Goal: Transaction & Acquisition: Download file/media

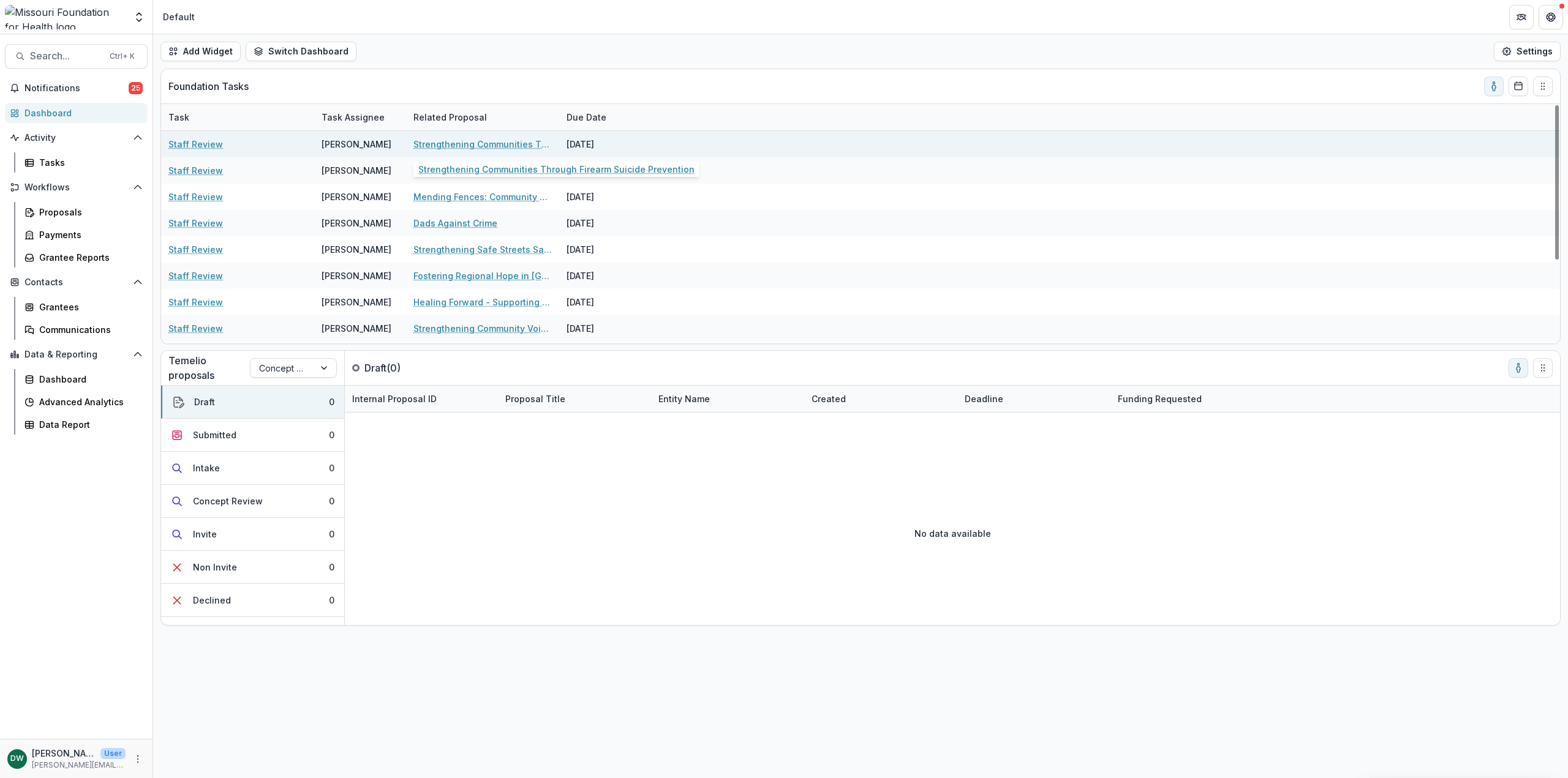
click at [510, 142] on link "Strengthening Communities Through Firearm Suicide Prevention" at bounding box center [483, 144] width 138 height 13
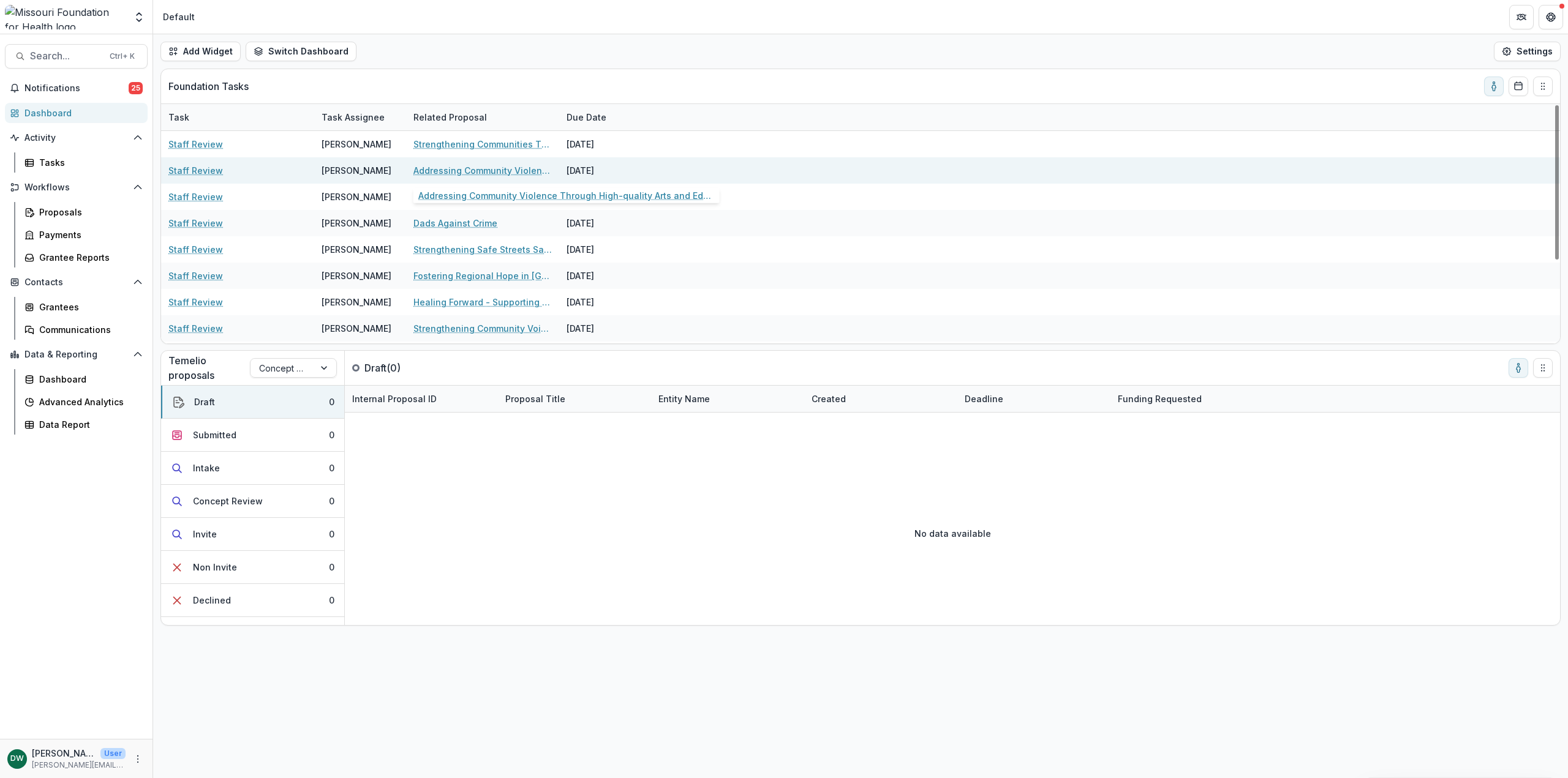
click at [517, 173] on link "Addressing Community Violence Through High-quality Arts and Education Experienc…" at bounding box center [483, 170] width 138 height 13
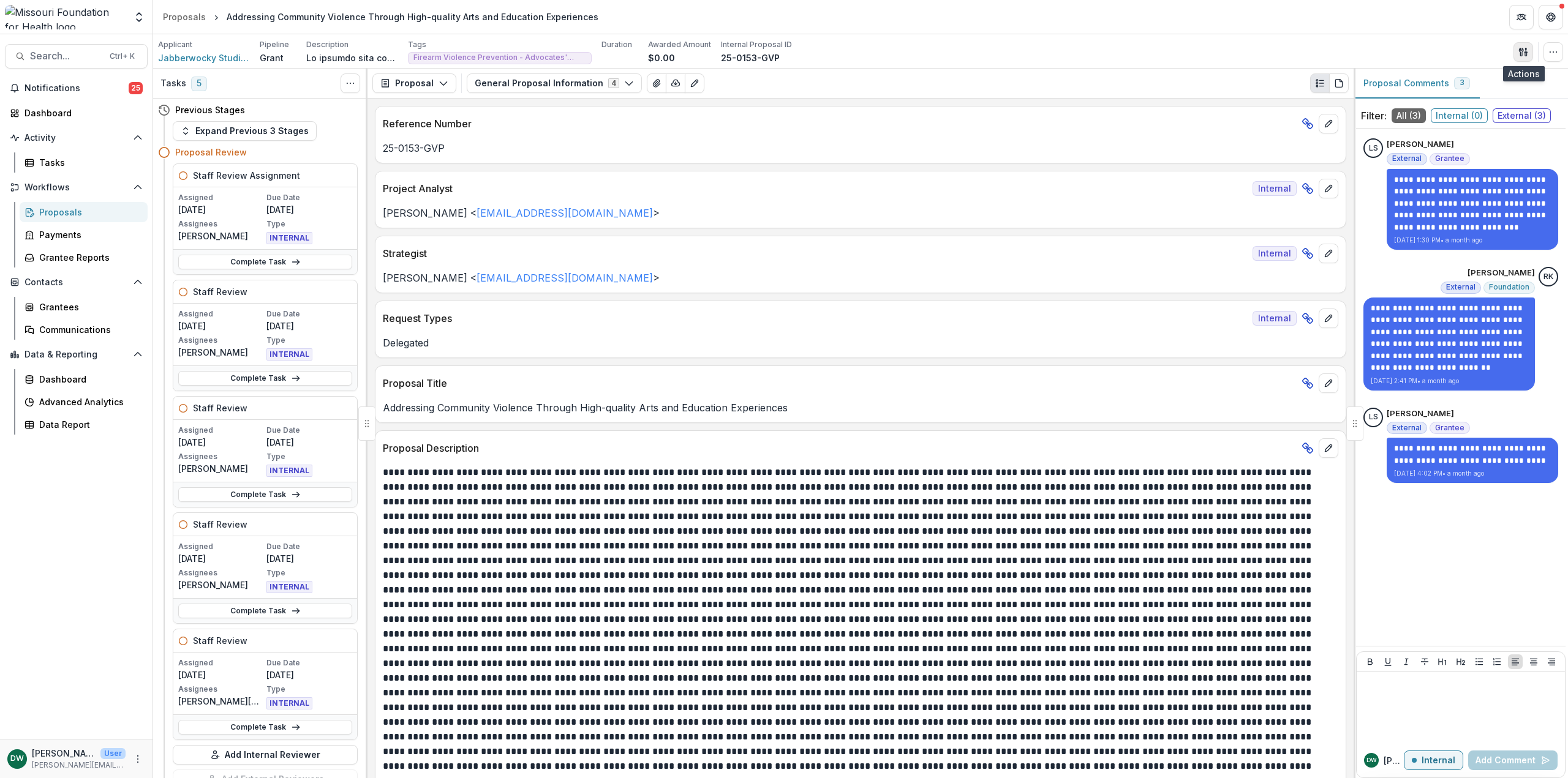
click at [1526, 52] on icon "button" at bounding box center [1526, 53] width 2 height 3
click at [1486, 96] on button "Proposal Files" at bounding box center [1465, 99] width 131 height 20
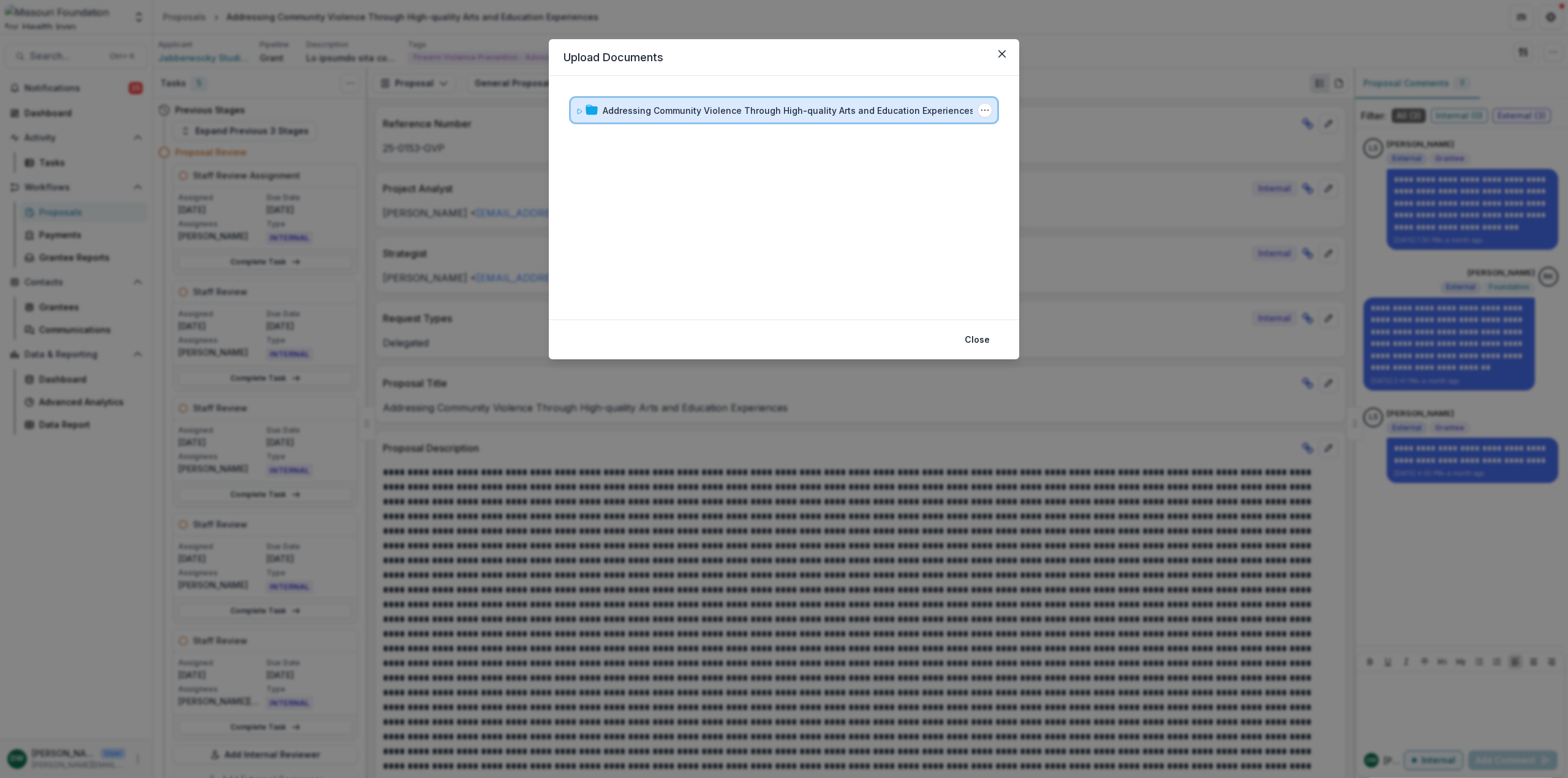
click at [579, 108] on icon at bounding box center [579, 111] width 8 height 8
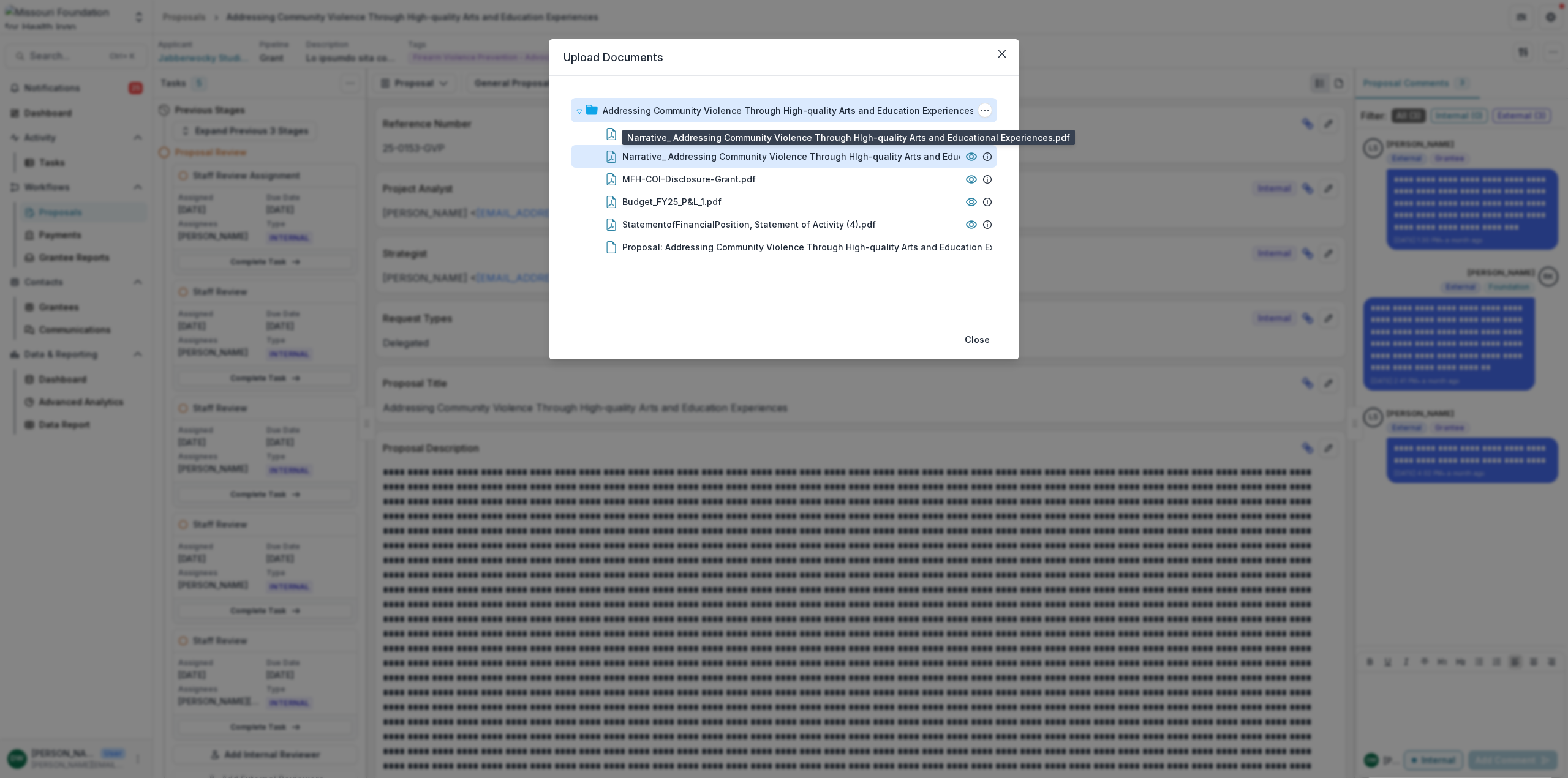
click at [773, 155] on div "Narrative_ Addressing Community Violence Through HIgh-quality Arts and Educatio…" at bounding box center [824, 156] width 405 height 13
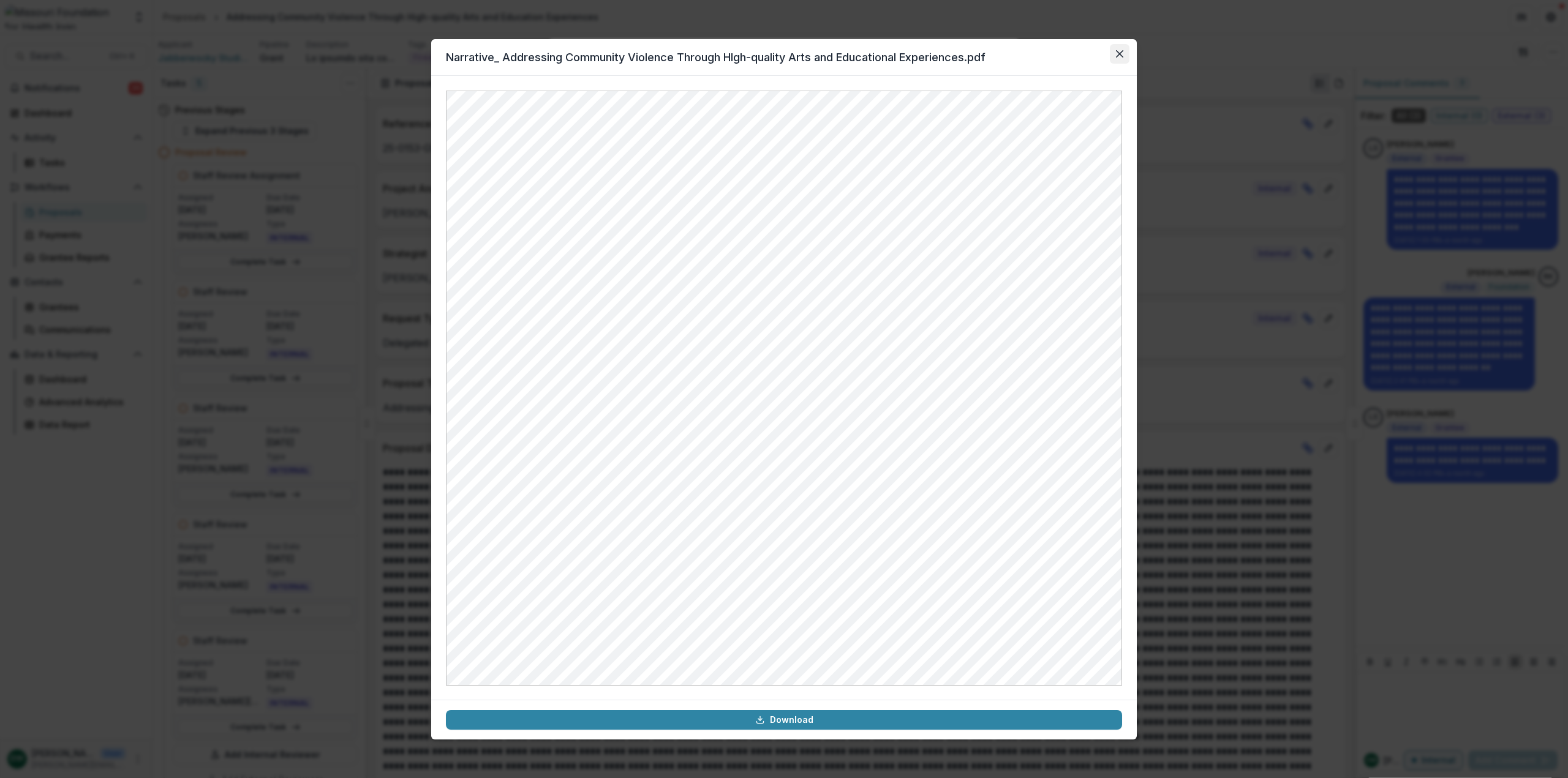
click at [1121, 60] on button "Close" at bounding box center [1119, 53] width 20 height 19
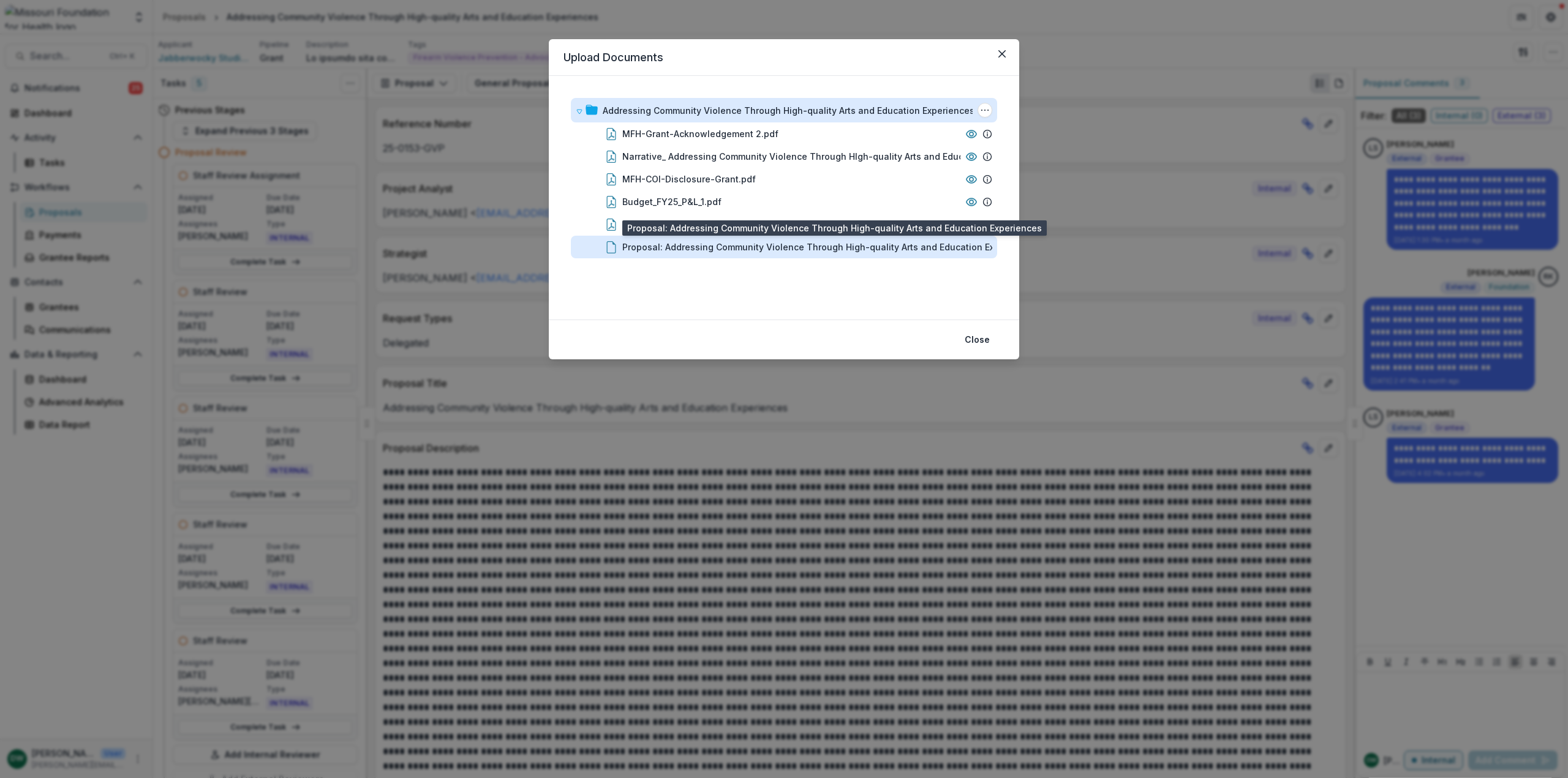
click at [846, 251] on div "Proposal: Addressing Community Violence Through High-quality Arts and Education…" at bounding box center [824, 247] width 405 height 13
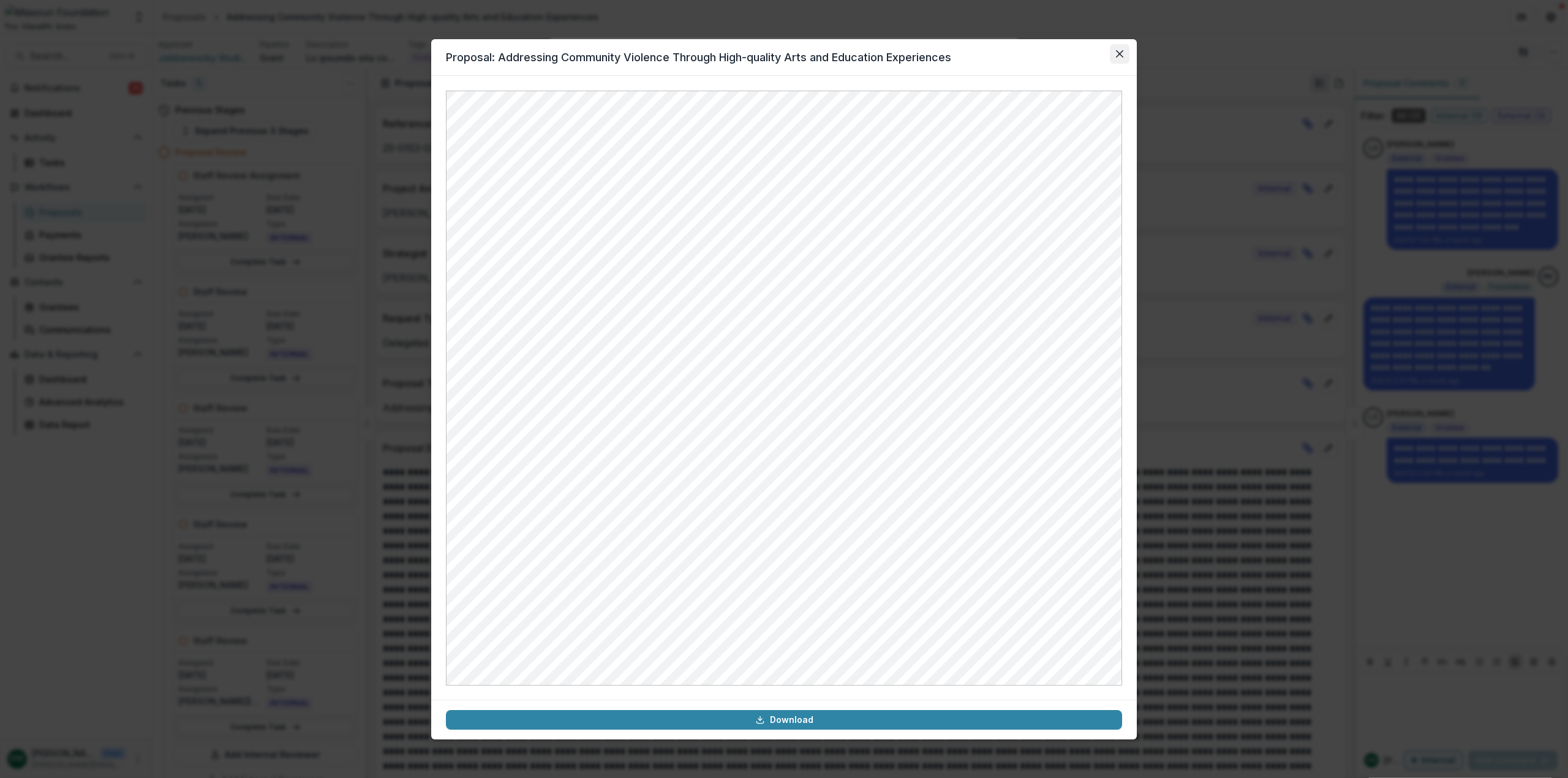
click at [1120, 56] on icon "Close" at bounding box center [1119, 53] width 8 height 8
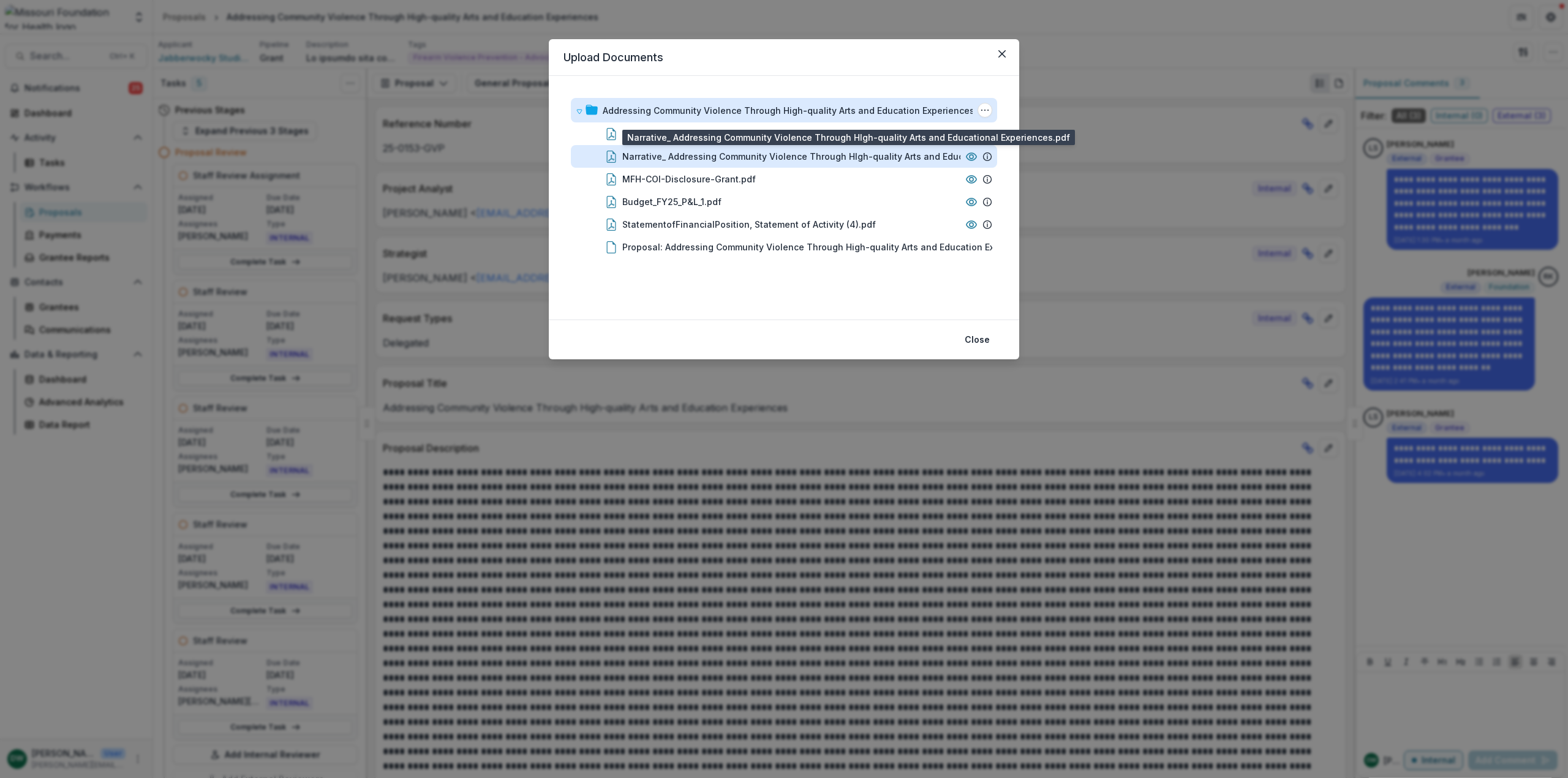
click at [701, 154] on div "Narrative_ Addressing Community Violence Through HIgh-quality Arts and Educatio…" at bounding box center [824, 156] width 405 height 13
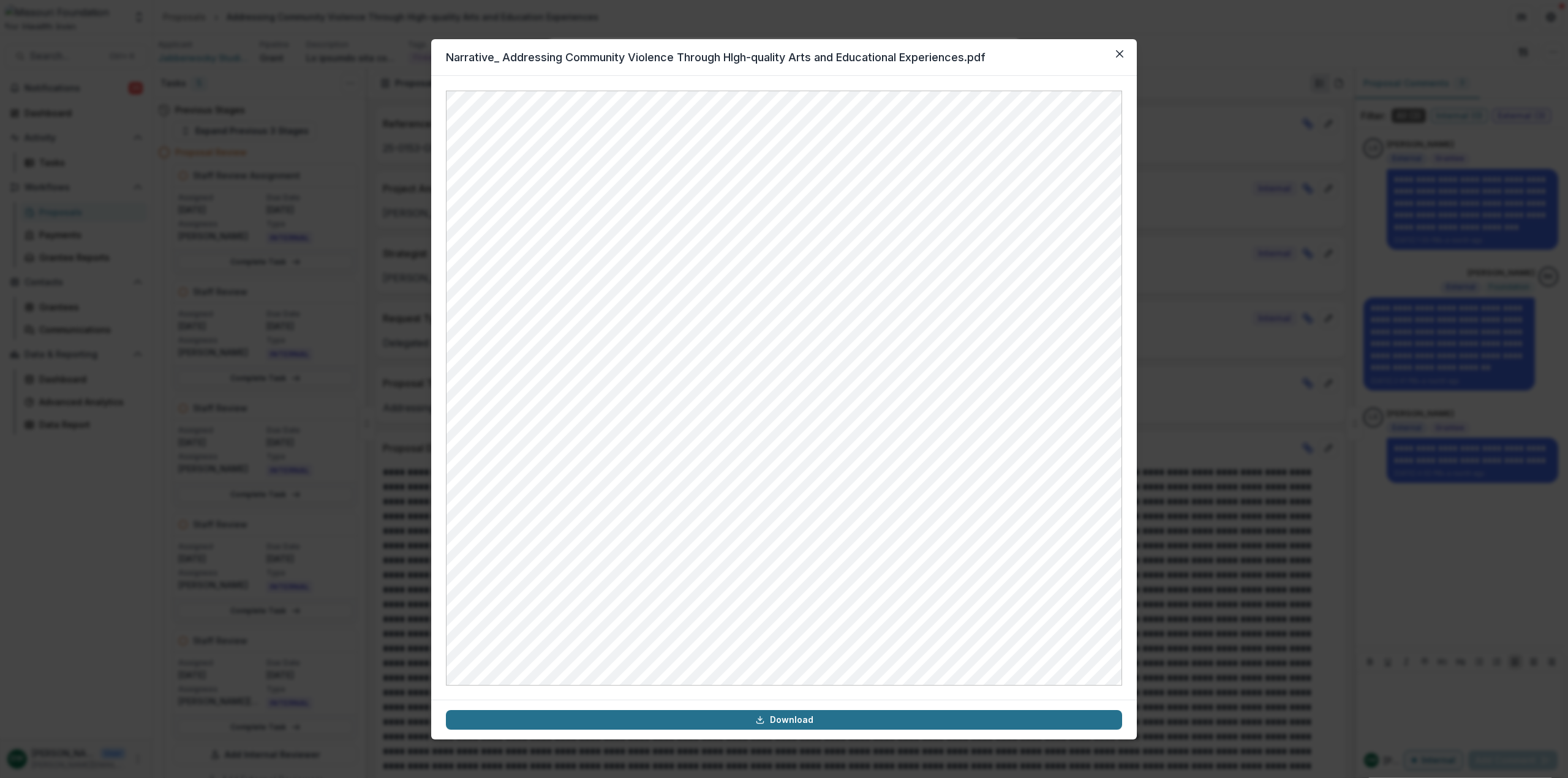
click at [792, 718] on link "Download" at bounding box center [784, 720] width 676 height 19
click at [1119, 57] on icon "Close" at bounding box center [1119, 53] width 8 height 8
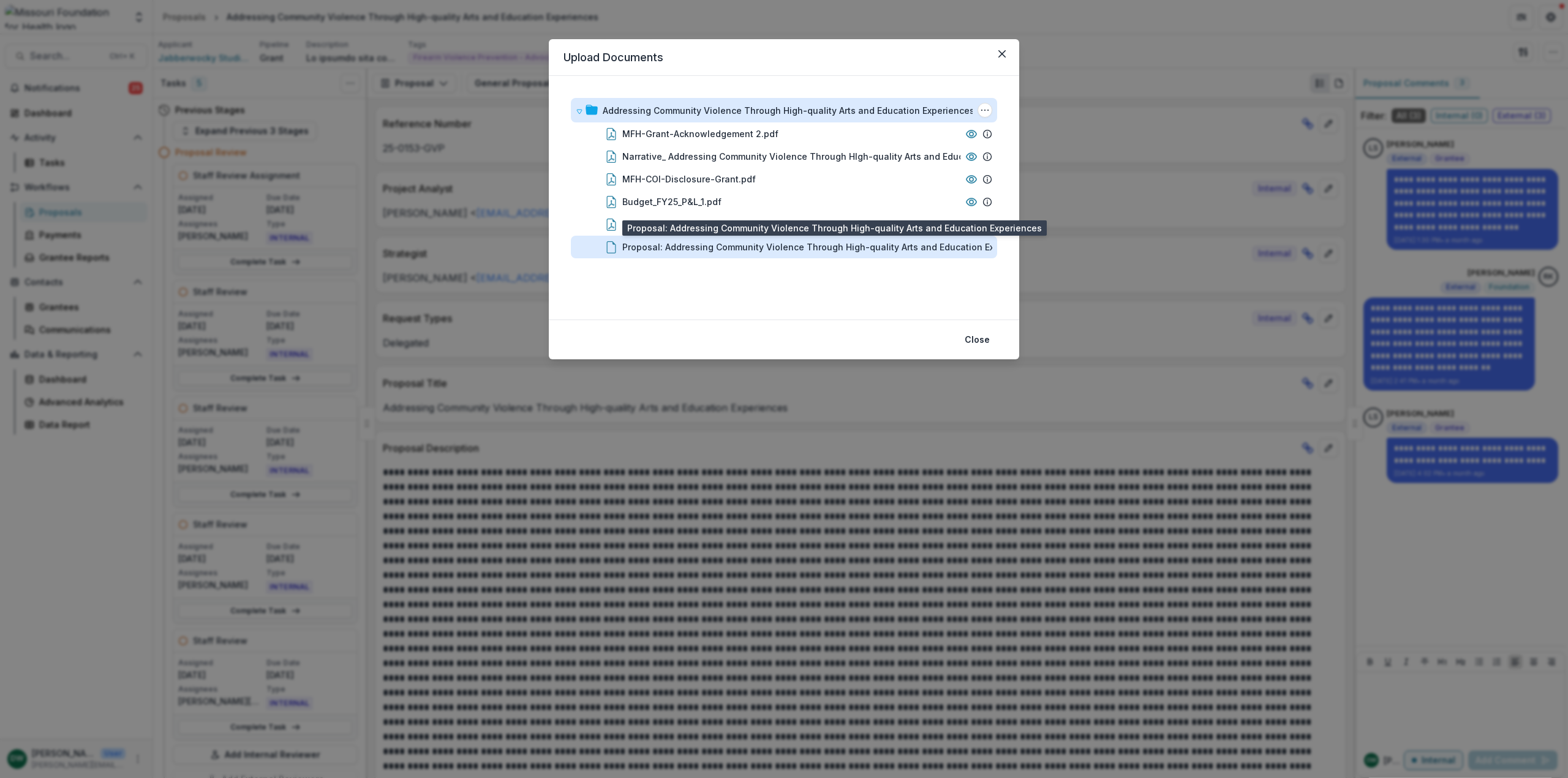
click at [760, 253] on div "Proposal: Addressing Community Violence Through High-quality Arts and Education…" at bounding box center [824, 247] width 405 height 13
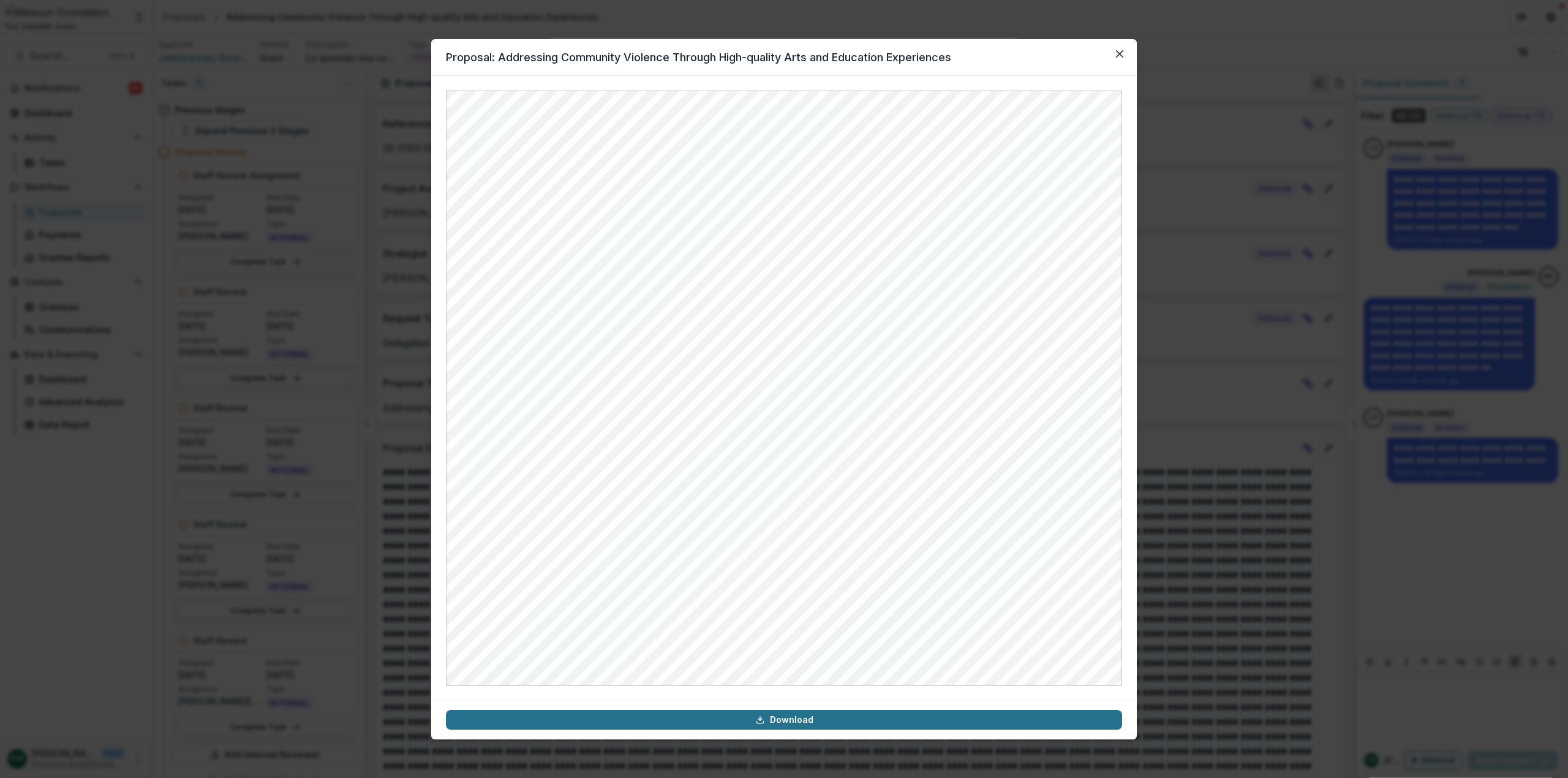
click at [812, 720] on link "Download" at bounding box center [784, 720] width 676 height 19
click at [1119, 52] on icon "Close" at bounding box center [1119, 53] width 8 height 8
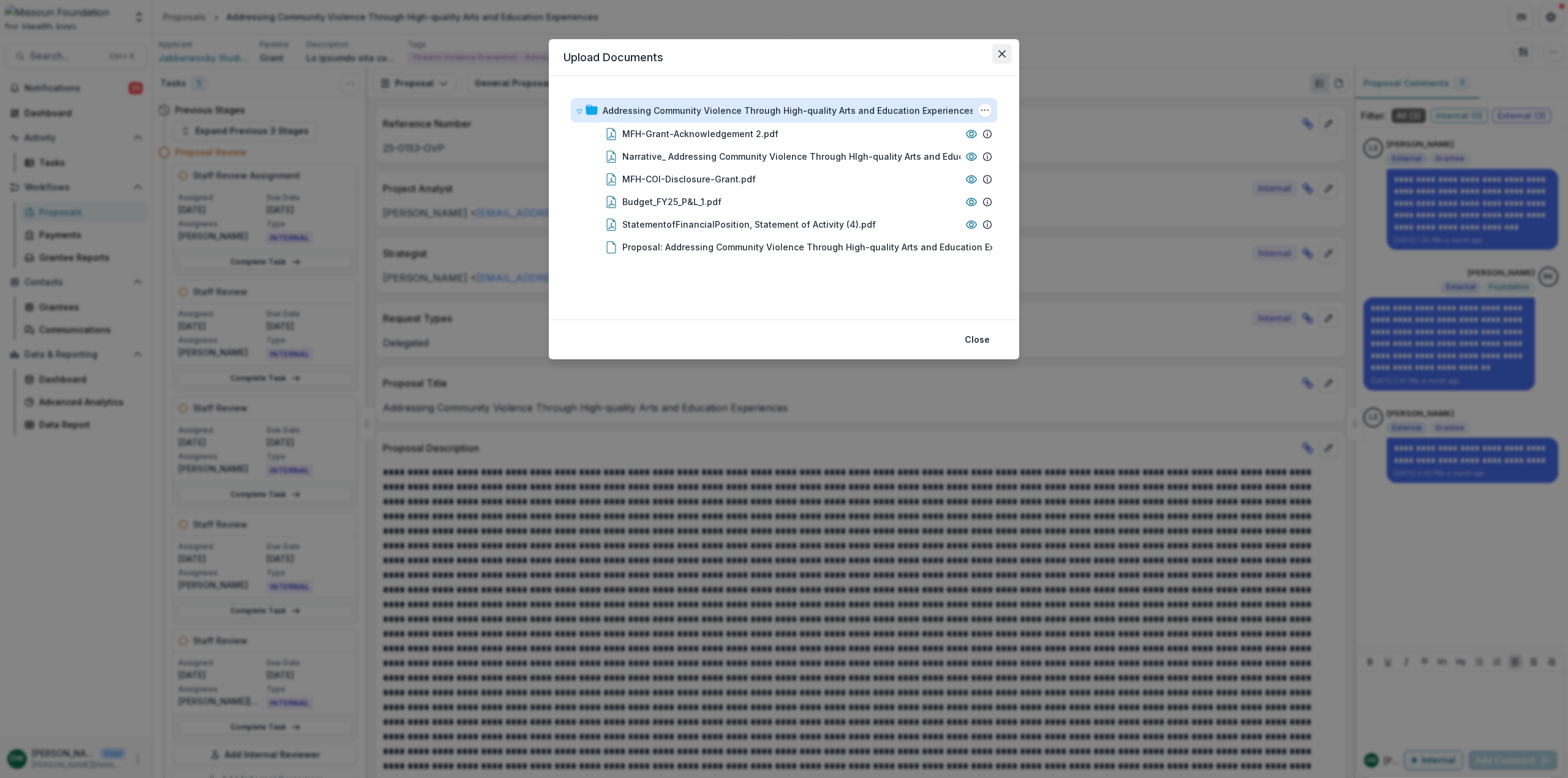
click at [998, 54] on button "Close" at bounding box center [1002, 53] width 20 height 19
